Goal: Information Seeking & Learning: Learn about a topic

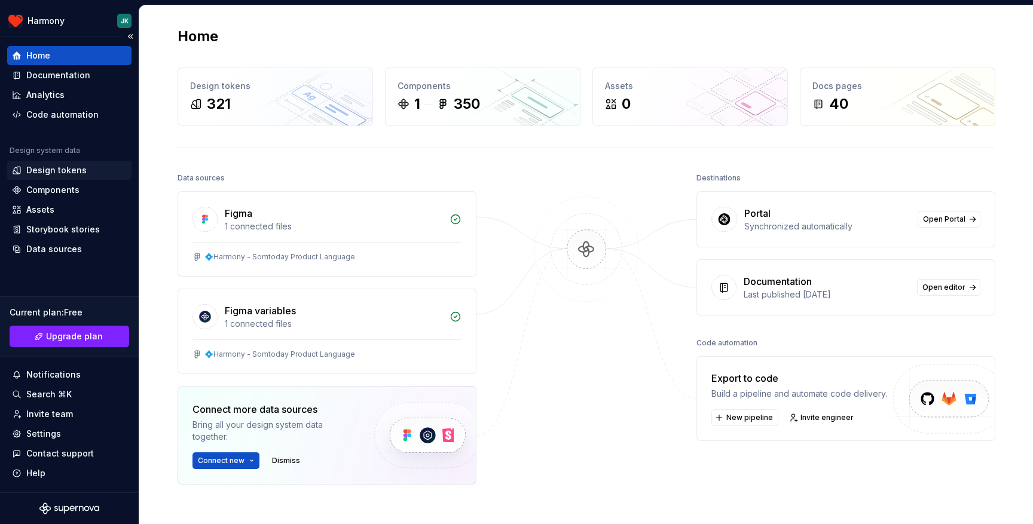
click at [73, 169] on div "Design tokens" at bounding box center [56, 170] width 60 height 12
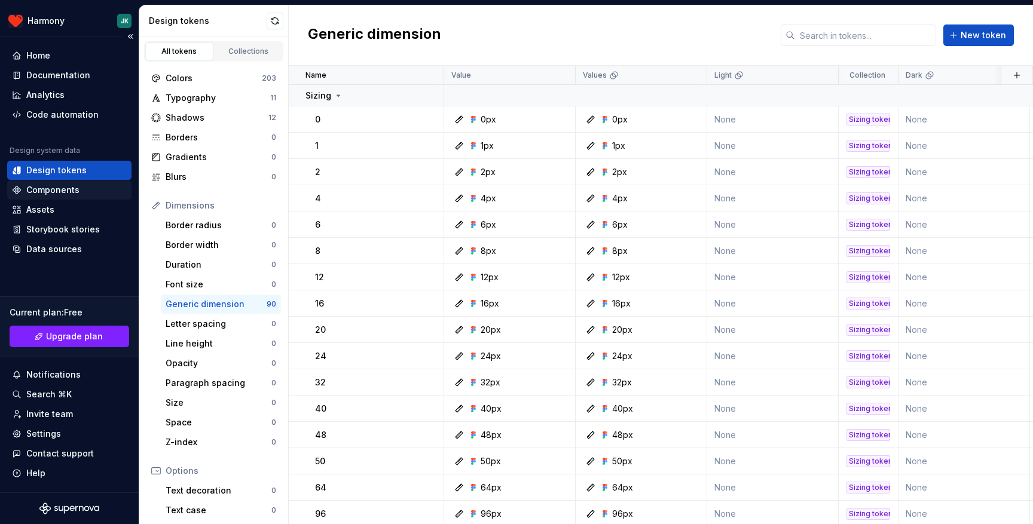
click at [66, 193] on div "Components" at bounding box center [52, 190] width 53 height 12
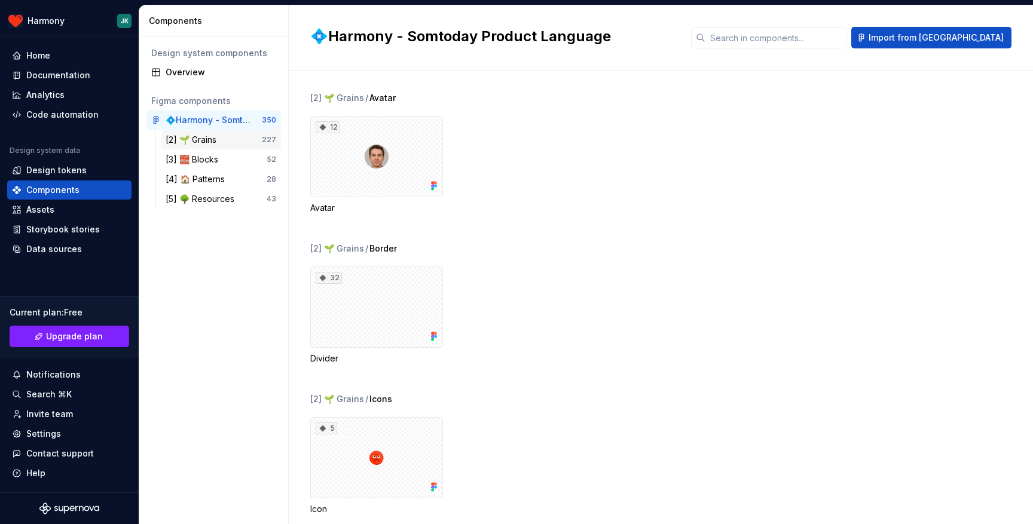
click at [211, 139] on div "[2] 🌱 Grains" at bounding box center [194, 140] width 56 height 12
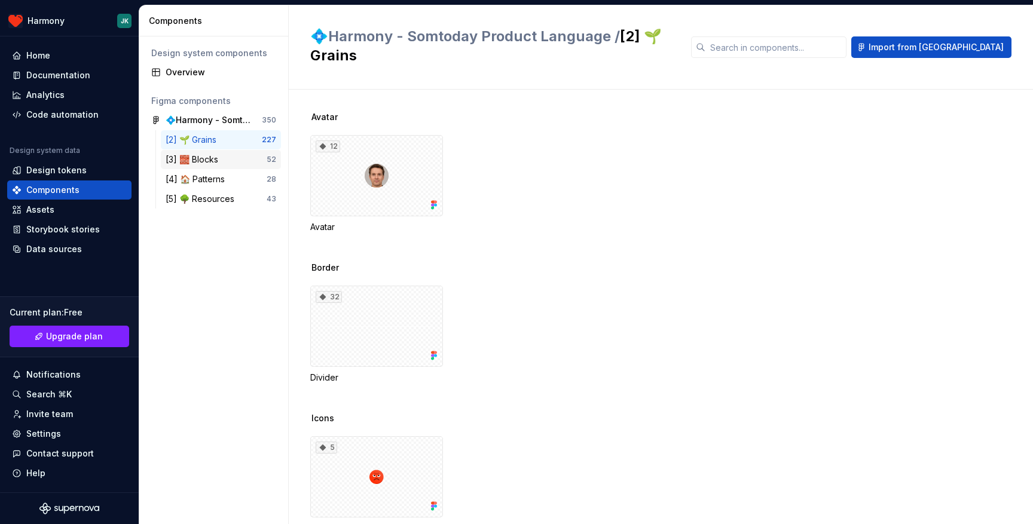
click at [207, 155] on div "[3] 🧱 Blocks" at bounding box center [194, 160] width 57 height 12
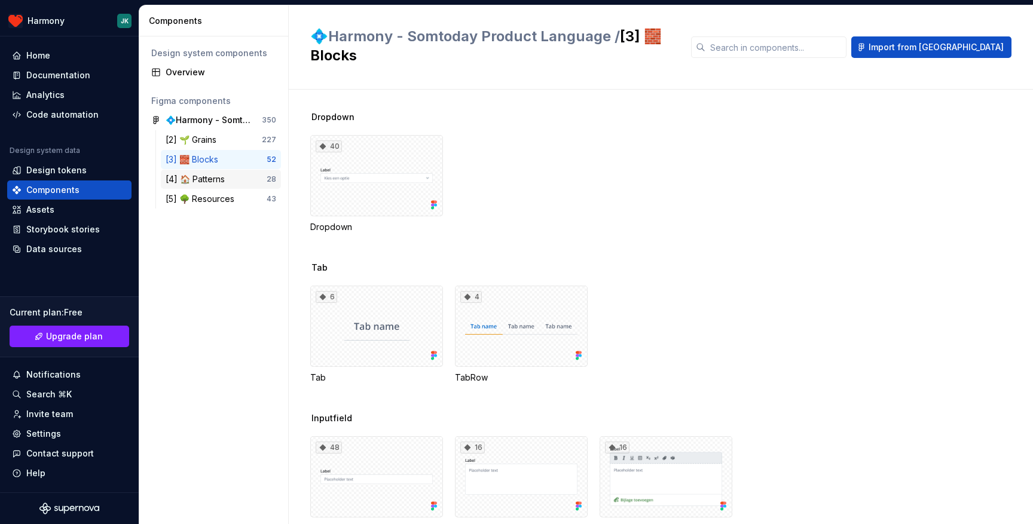
click at [206, 183] on div "[4] 🏠 Patterns" at bounding box center [198, 179] width 64 height 12
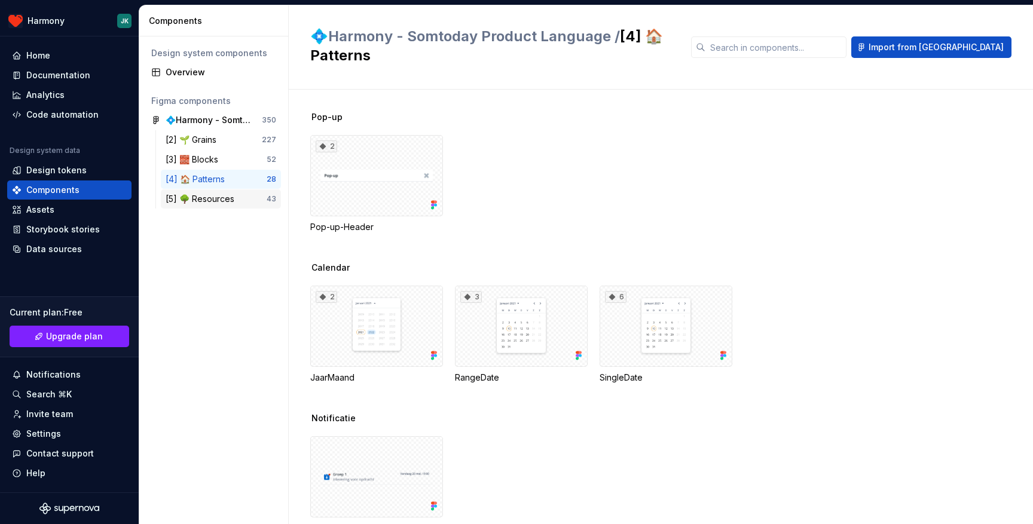
click at [205, 206] on div "[5] 🌳 Resources 43" at bounding box center [221, 198] width 120 height 19
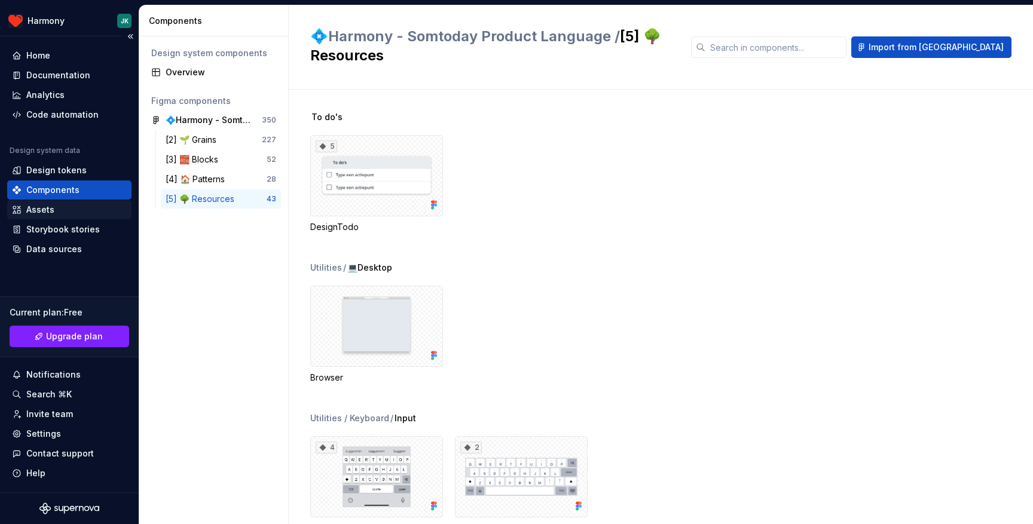
click at [81, 210] on div "Assets" at bounding box center [69, 210] width 115 height 12
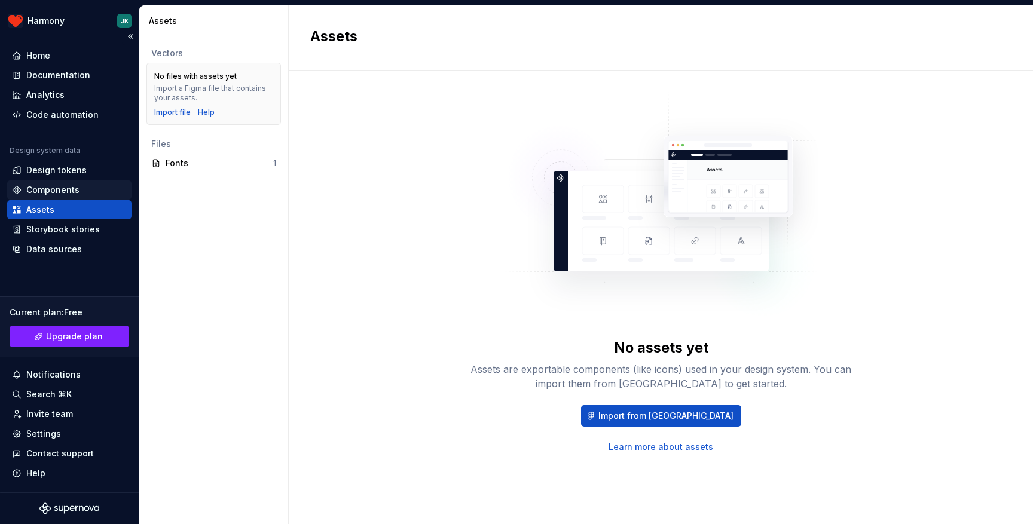
click at [87, 196] on div "Components" at bounding box center [69, 190] width 124 height 19
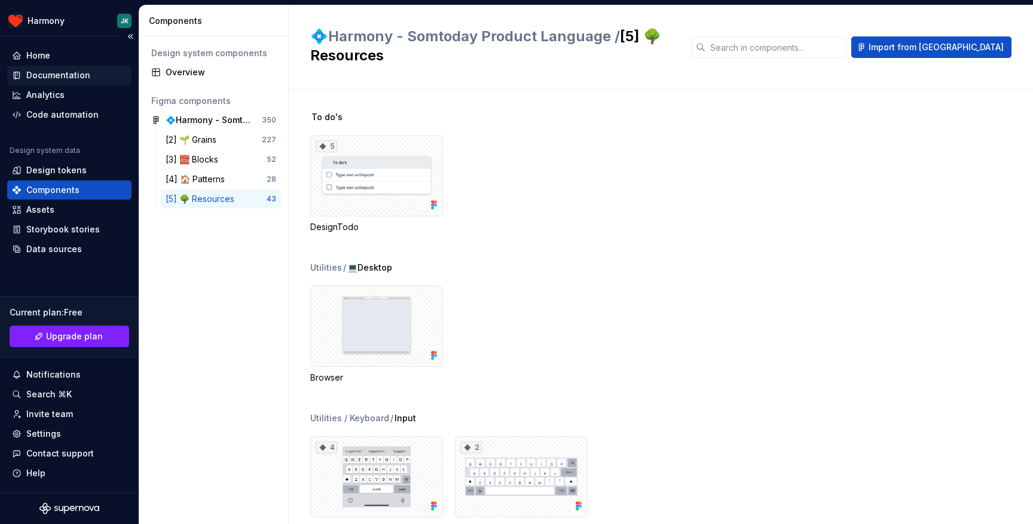
click at [90, 79] on div "Documentation" at bounding box center [69, 75] width 115 height 12
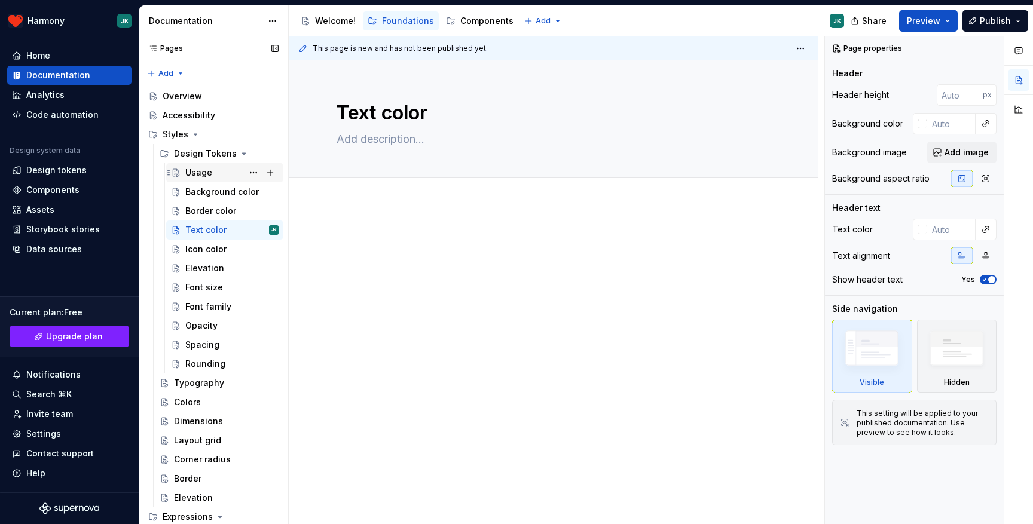
click at [223, 167] on div "Usage" at bounding box center [231, 172] width 93 height 17
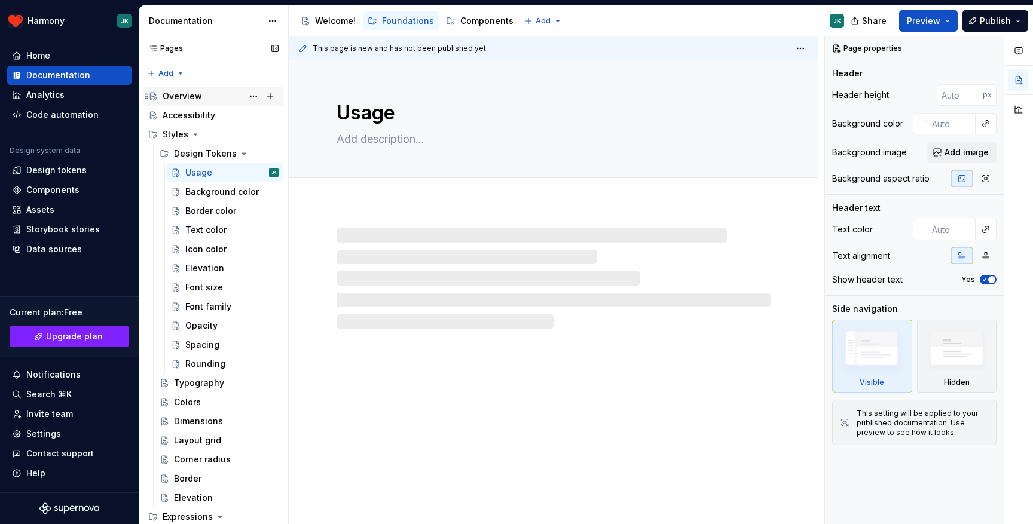
click at [206, 98] on div "Overview" at bounding box center [221, 96] width 116 height 17
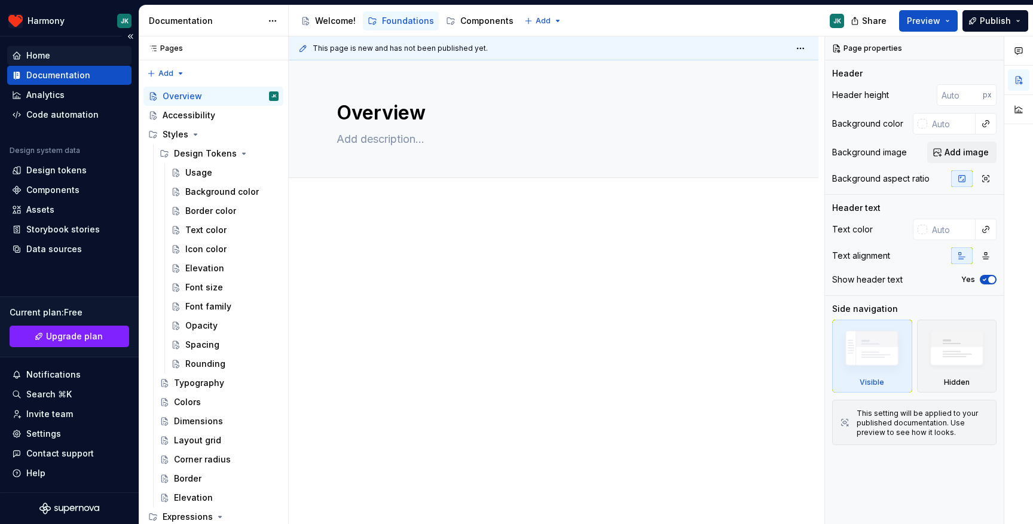
click at [57, 57] on div "Home" at bounding box center [69, 56] width 115 height 12
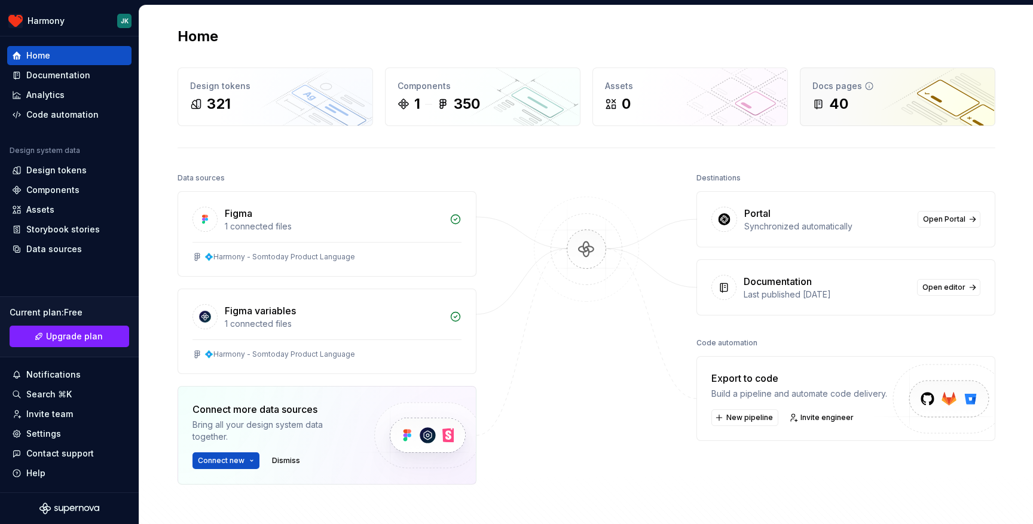
click at [875, 98] on div "40" at bounding box center [897, 103] width 170 height 19
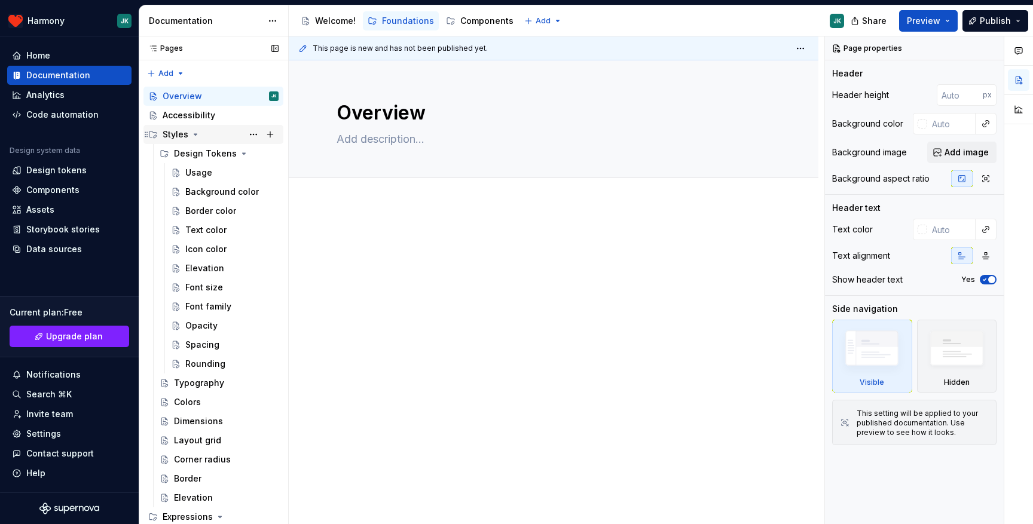
click at [194, 129] on div "Styles" at bounding box center [221, 134] width 116 height 17
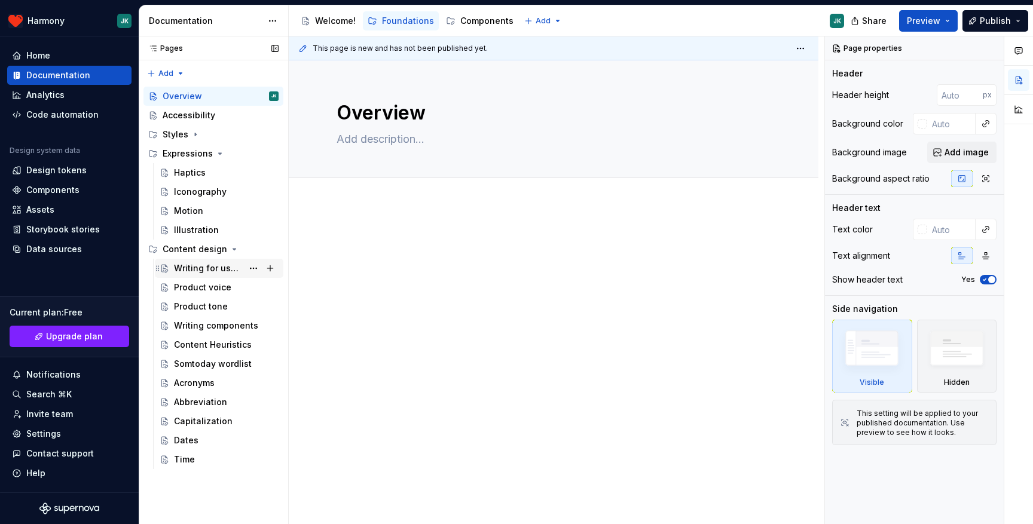
click at [215, 264] on div "Writing for users" at bounding box center [208, 268] width 69 height 12
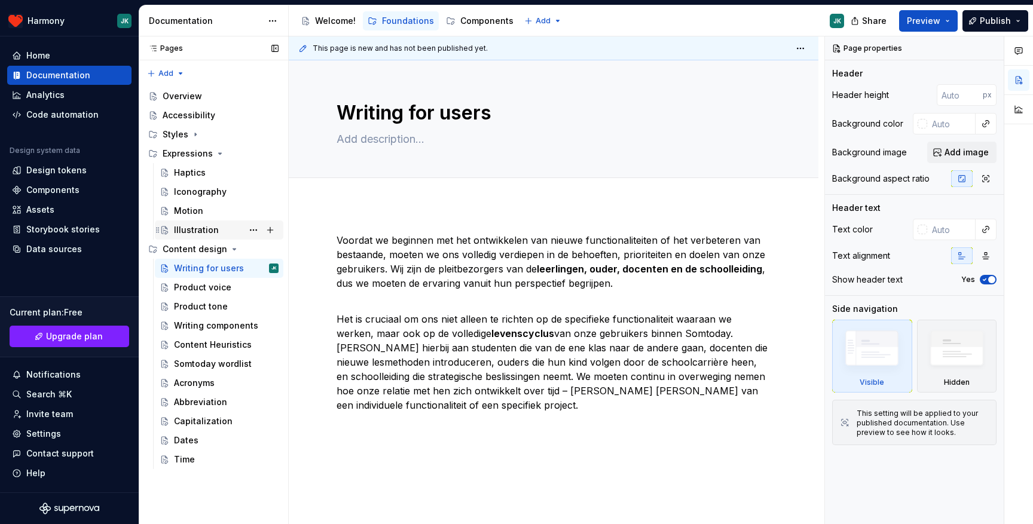
click at [218, 230] on div "Illustration" at bounding box center [226, 230] width 105 height 17
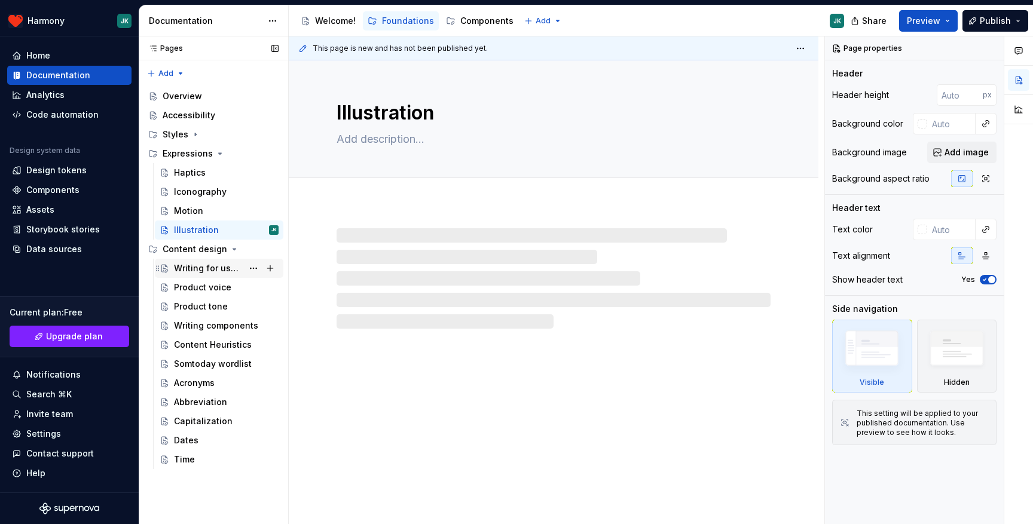
click at [213, 271] on div "Writing for users" at bounding box center [208, 268] width 69 height 12
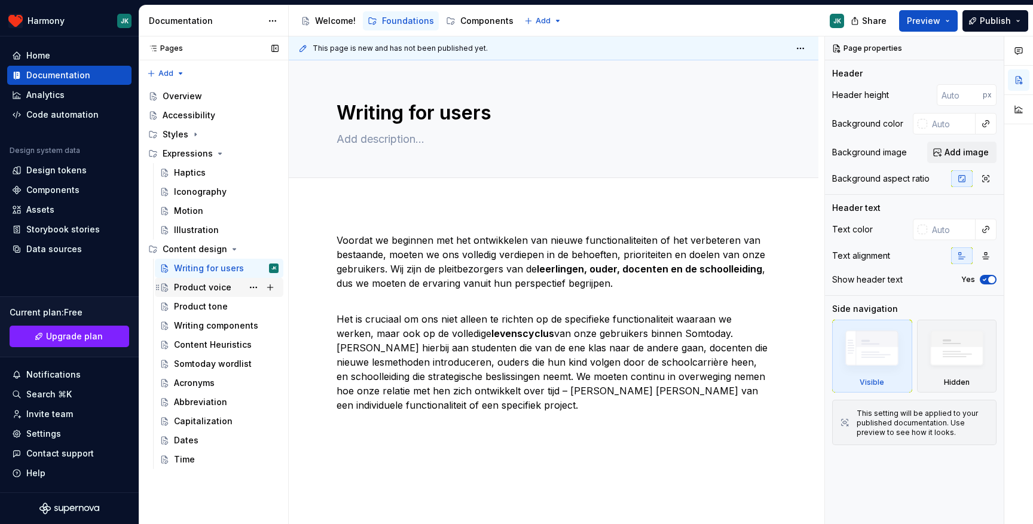
click at [200, 295] on div "Product voice" at bounding box center [226, 287] width 105 height 17
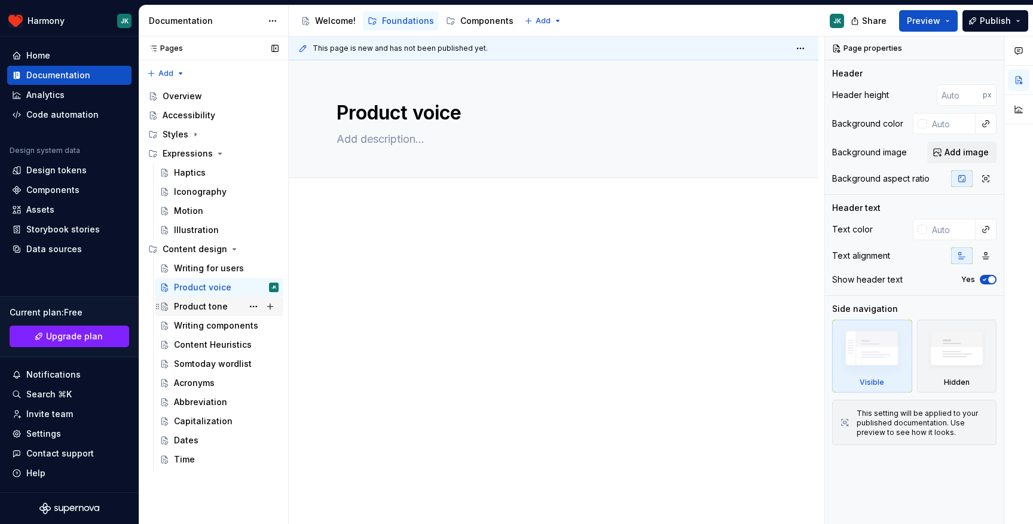
click at [202, 310] on div "Product tone" at bounding box center [201, 307] width 54 height 12
click at [472, 22] on div "Components" at bounding box center [486, 21] width 53 height 12
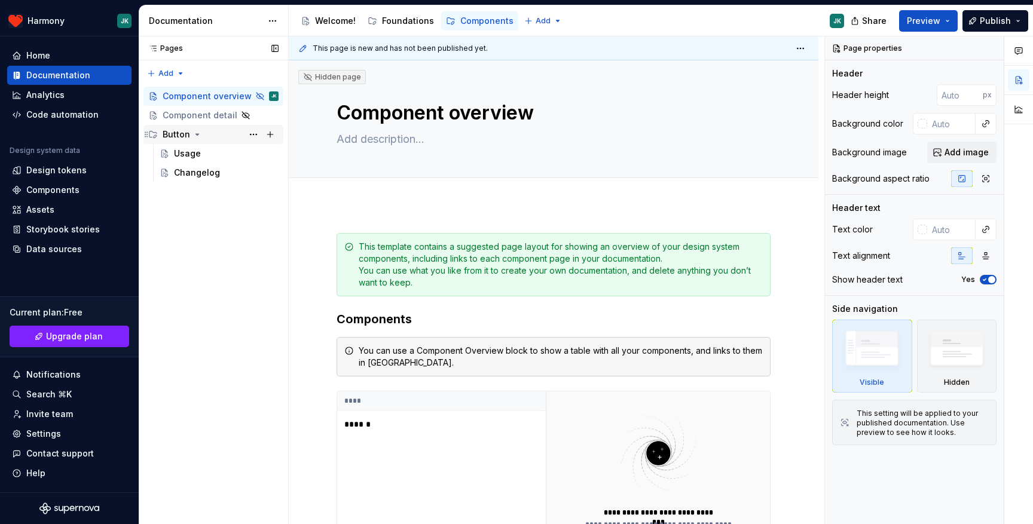
click at [176, 132] on div "Button" at bounding box center [176, 135] width 27 height 12
click at [184, 151] on div "Usage" at bounding box center [187, 154] width 27 height 12
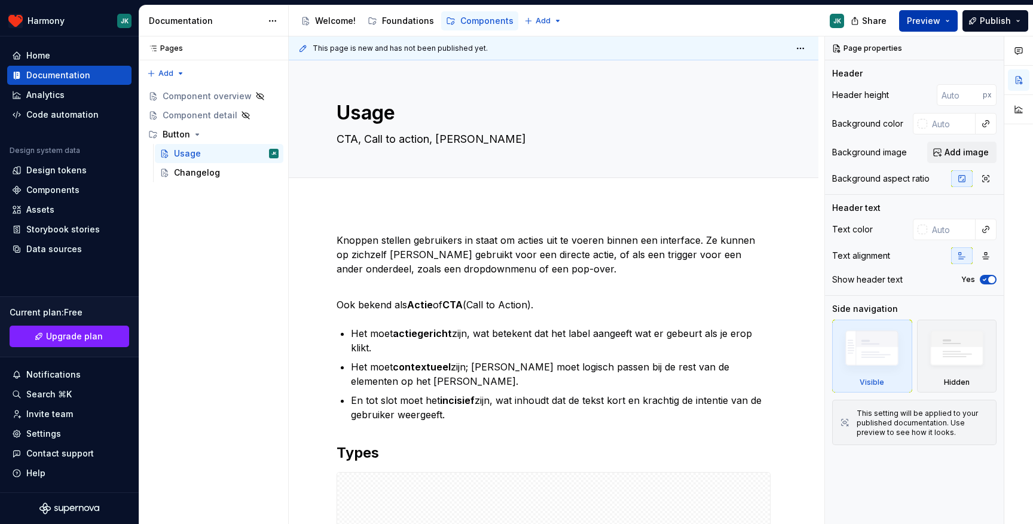
click at [915, 21] on span "Preview" at bounding box center [923, 21] width 33 height 12
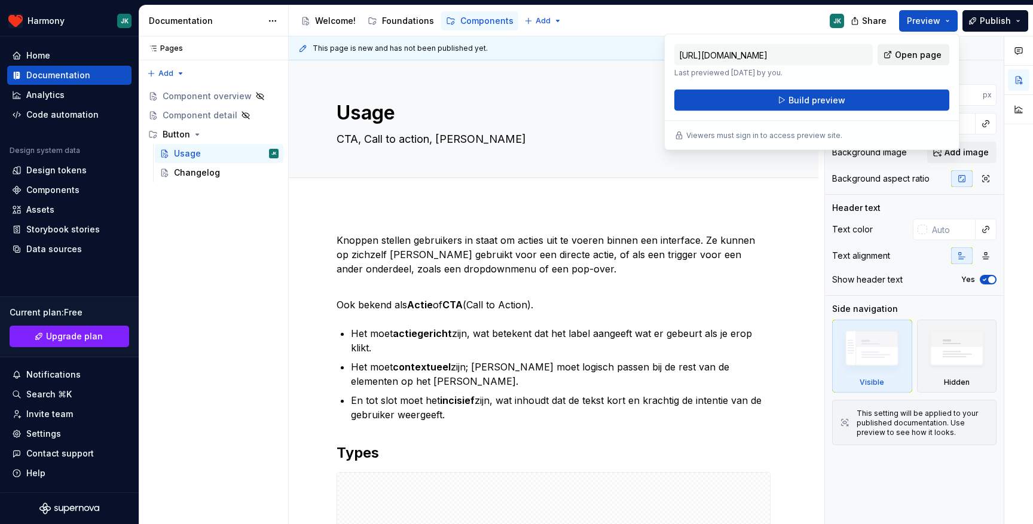
click at [895, 57] on link "Open page" at bounding box center [914, 55] width 72 height 22
click at [516, 161] on div "Usage CTA, Call to action, [PERSON_NAME]" at bounding box center [554, 118] width 434 height 117
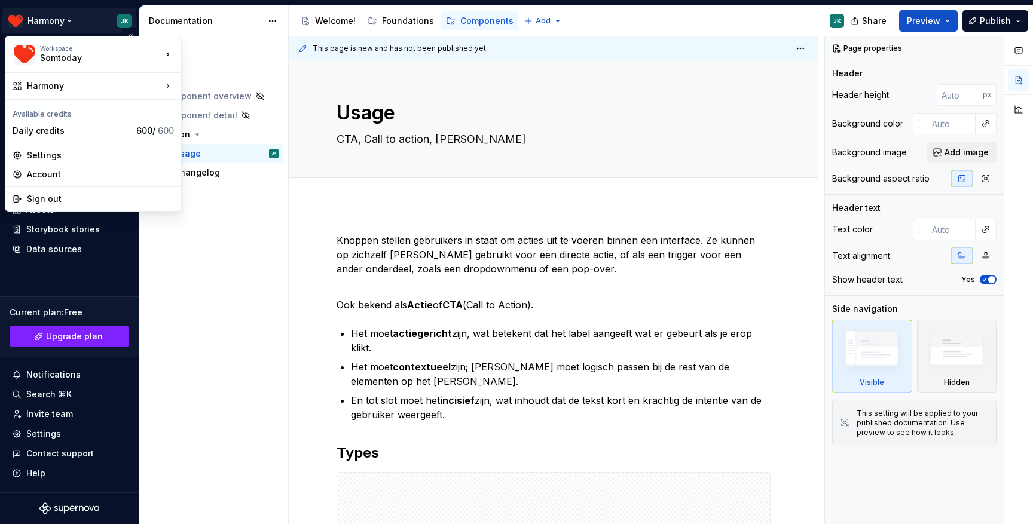
click at [47, 20] on html "Harmony JK Home Documentation Analytics Code automation Design system data Desi…" at bounding box center [516, 262] width 1033 height 524
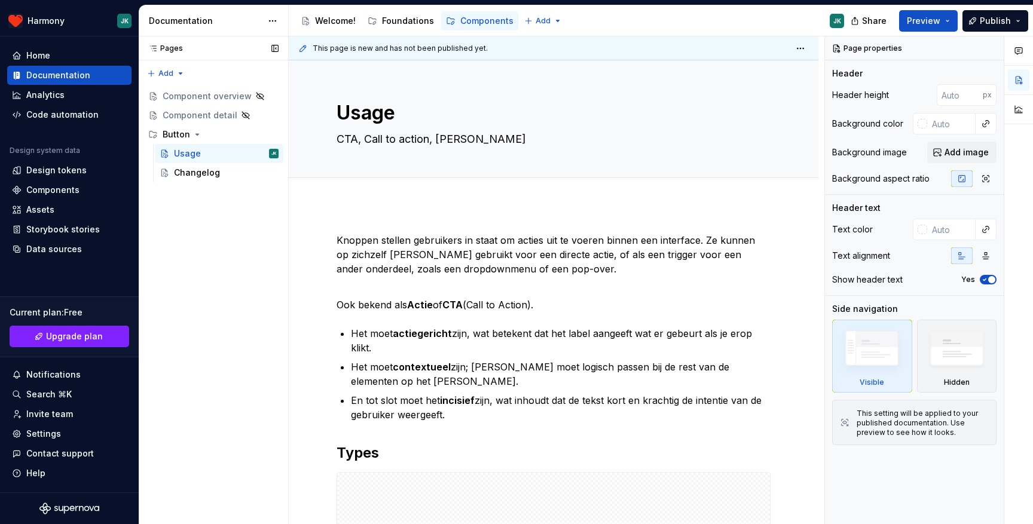
click at [192, 275] on div "Pages Pages Add Accessibility guide for tree Page tree. Navigate the tree with …" at bounding box center [213, 280] width 149 height 488
type textarea "*"
